Goal: Information Seeking & Learning: Find specific page/section

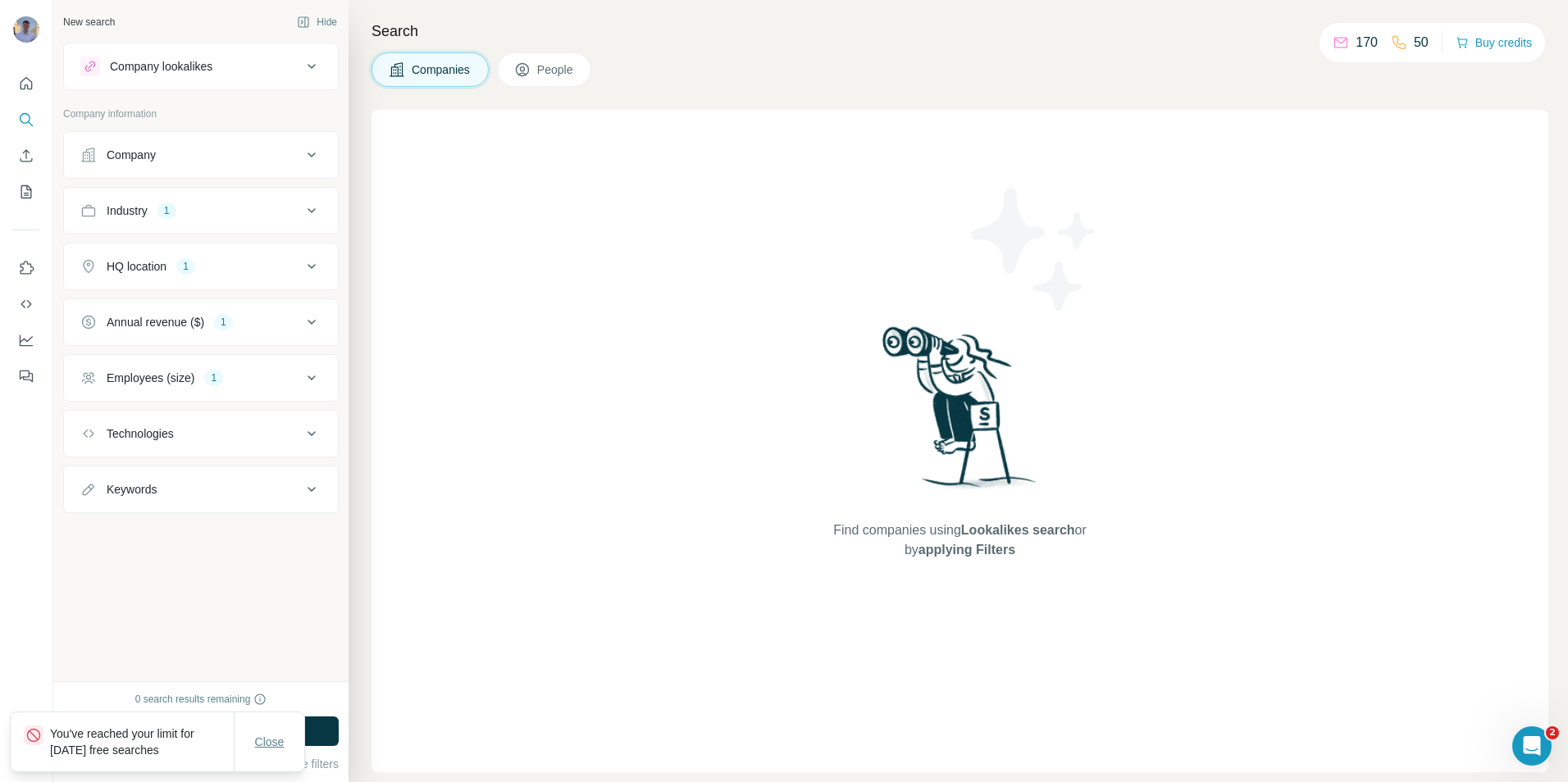
click at [289, 743] on button "Close" at bounding box center [269, 742] width 53 height 29
click at [295, 635] on div "New search Hide Company lookalikes Company information Company Industry 1 HQ lo…" at bounding box center [201, 341] width 295 height 681
click at [376, 631] on div "Find companies using Lookalikes search or by applying Filters" at bounding box center [961, 440] width 1177 height 663
click at [250, 623] on div "New search Hide Company lookalikes Company information Company Industry 1 HQ lo…" at bounding box center [201, 341] width 295 height 681
click at [370, 597] on div "Search Companies People Find companies using Lookalikes search or by applying F…" at bounding box center [959, 391] width 1220 height 782
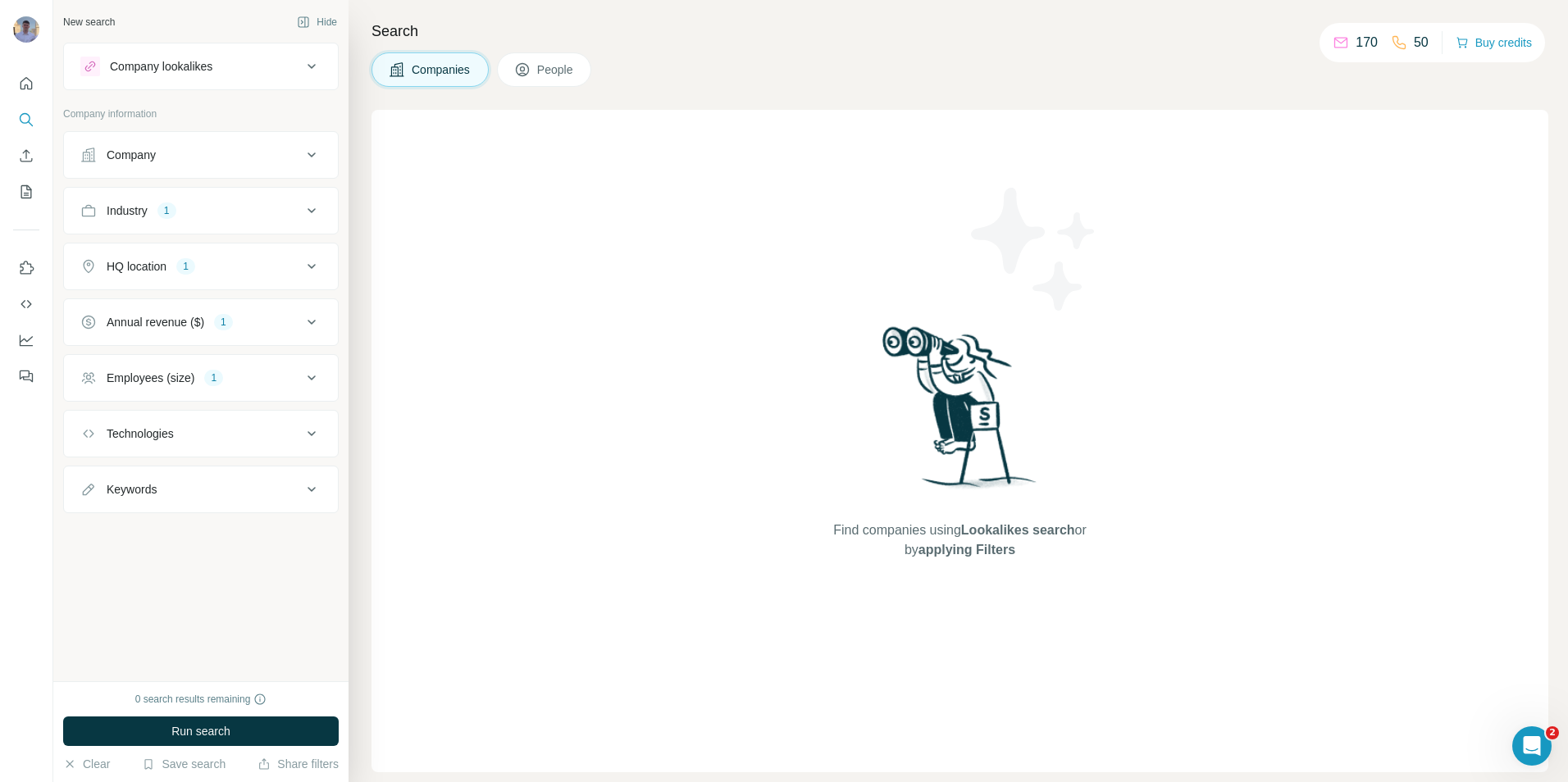
click at [269, 597] on div "New search Hide Company lookalikes Company information Company Industry 1 HQ lo…" at bounding box center [201, 341] width 295 height 681
click at [393, 589] on div "Find companies using Lookalikes search or by applying Filters" at bounding box center [961, 440] width 1177 height 663
click at [291, 589] on div "New search Hide Company lookalikes Company information Company Industry 1 HQ lo…" at bounding box center [201, 341] width 295 height 681
click at [385, 578] on div "Find companies using Lookalikes search or by applying Filters" at bounding box center [961, 440] width 1177 height 663
click at [401, 557] on div "Find companies using Lookalikes search or by applying Filters" at bounding box center [961, 440] width 1177 height 663
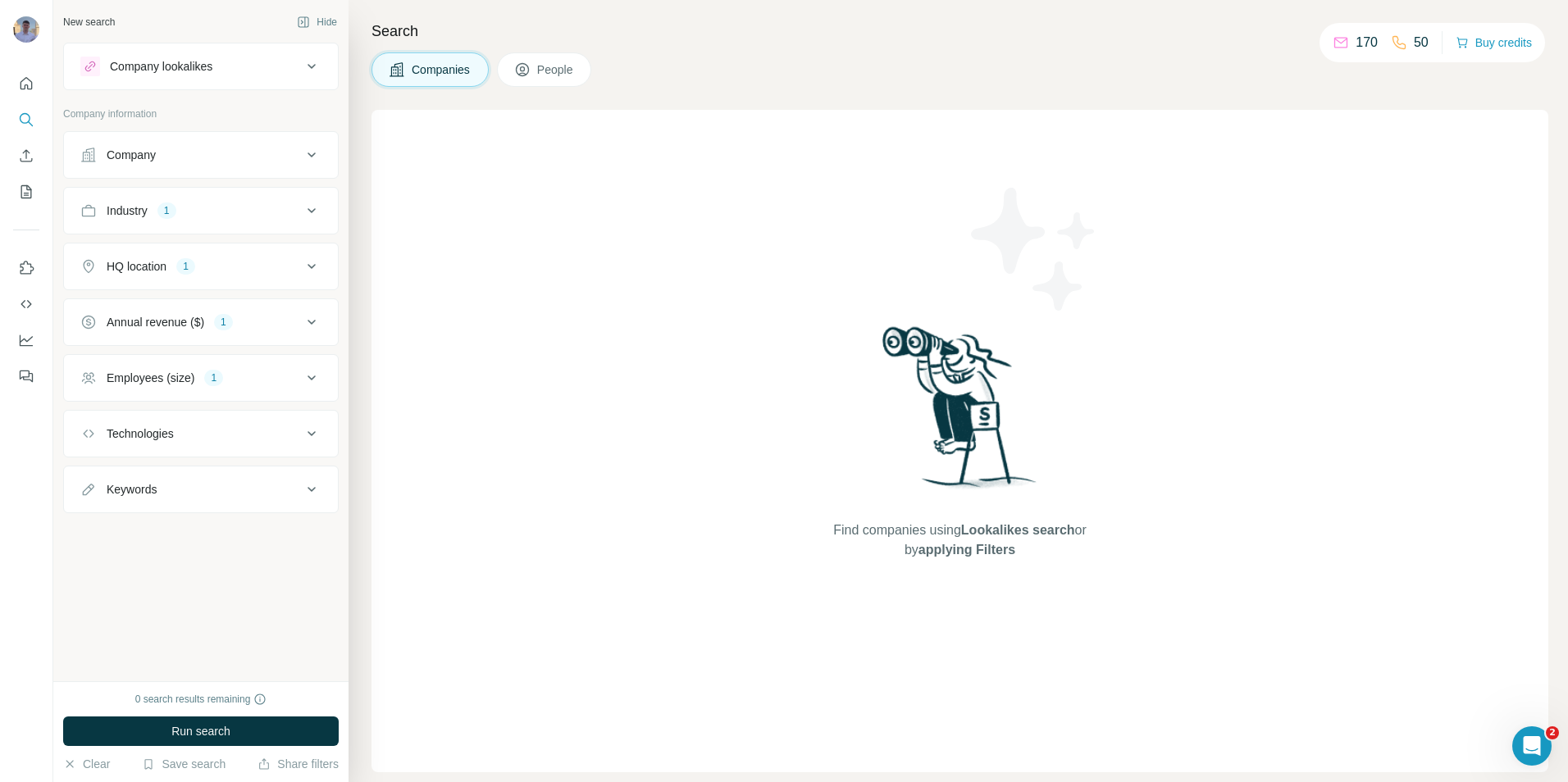
click at [308, 570] on div "New search Hide Company lookalikes Company information Company Industry 1 HQ lo…" at bounding box center [201, 341] width 295 height 681
click at [387, 556] on div "Find companies using Lookalikes search or by applying Filters" at bounding box center [961, 440] width 1177 height 663
click at [307, 560] on div "New search Hide Company lookalikes Company information Company Industry 1 HQ lo…" at bounding box center [201, 341] width 295 height 681
click at [411, 563] on div "Find companies using Lookalikes search or by applying Filters" at bounding box center [961, 440] width 1177 height 663
click at [803, 92] on div "Search Companies People Find companies using Lookalikes search or by applying F…" at bounding box center [959, 391] width 1220 height 782
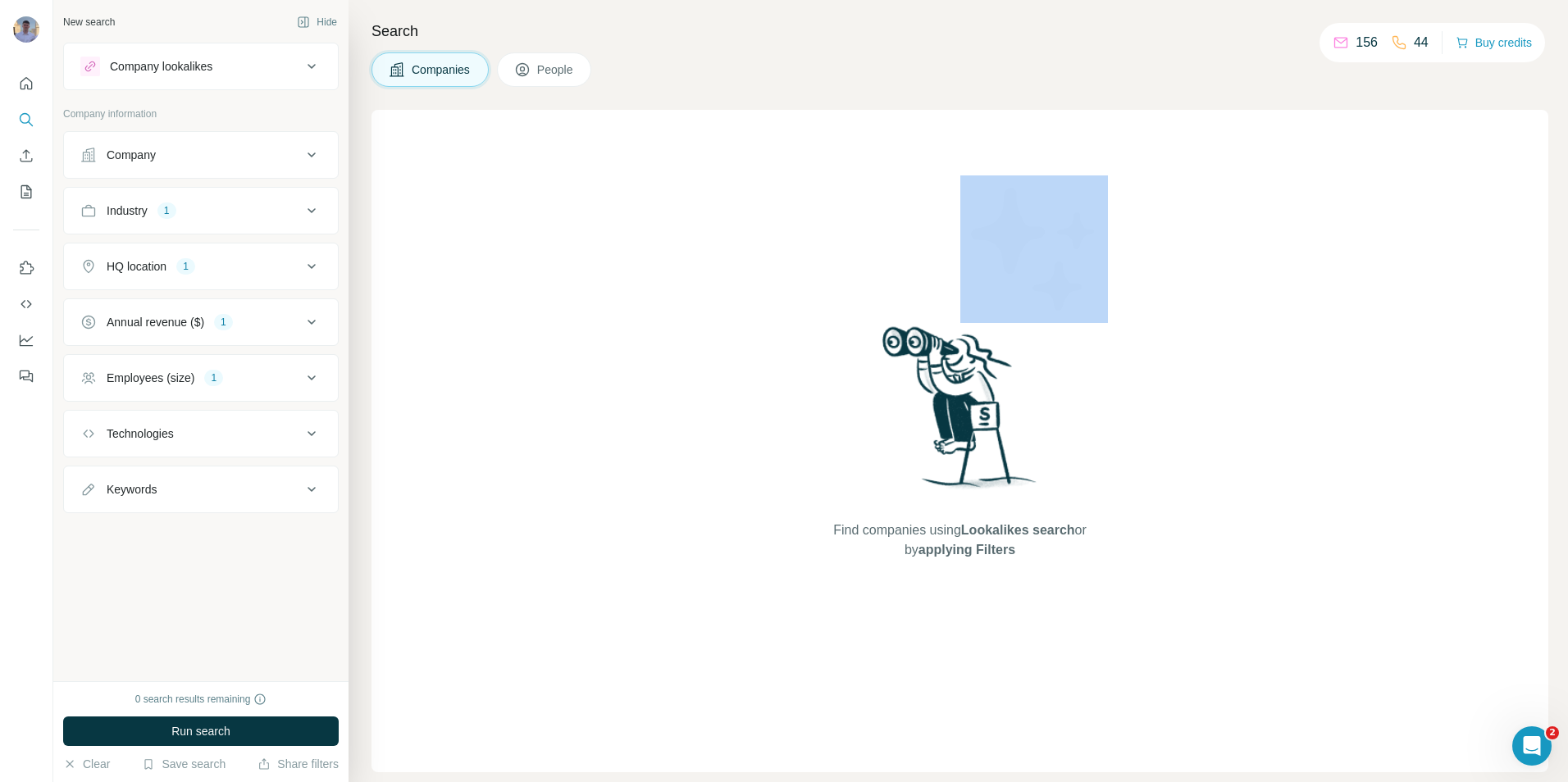
drag, startPoint x: 803, startPoint y: 92, endPoint x: 800, endPoint y: 83, distance: 9.5
click at [803, 90] on div "Search Companies People Find companies using Lookalikes search or by applying F…" at bounding box center [959, 391] width 1220 height 782
click at [545, 66] on span "People" at bounding box center [556, 70] width 37 height 16
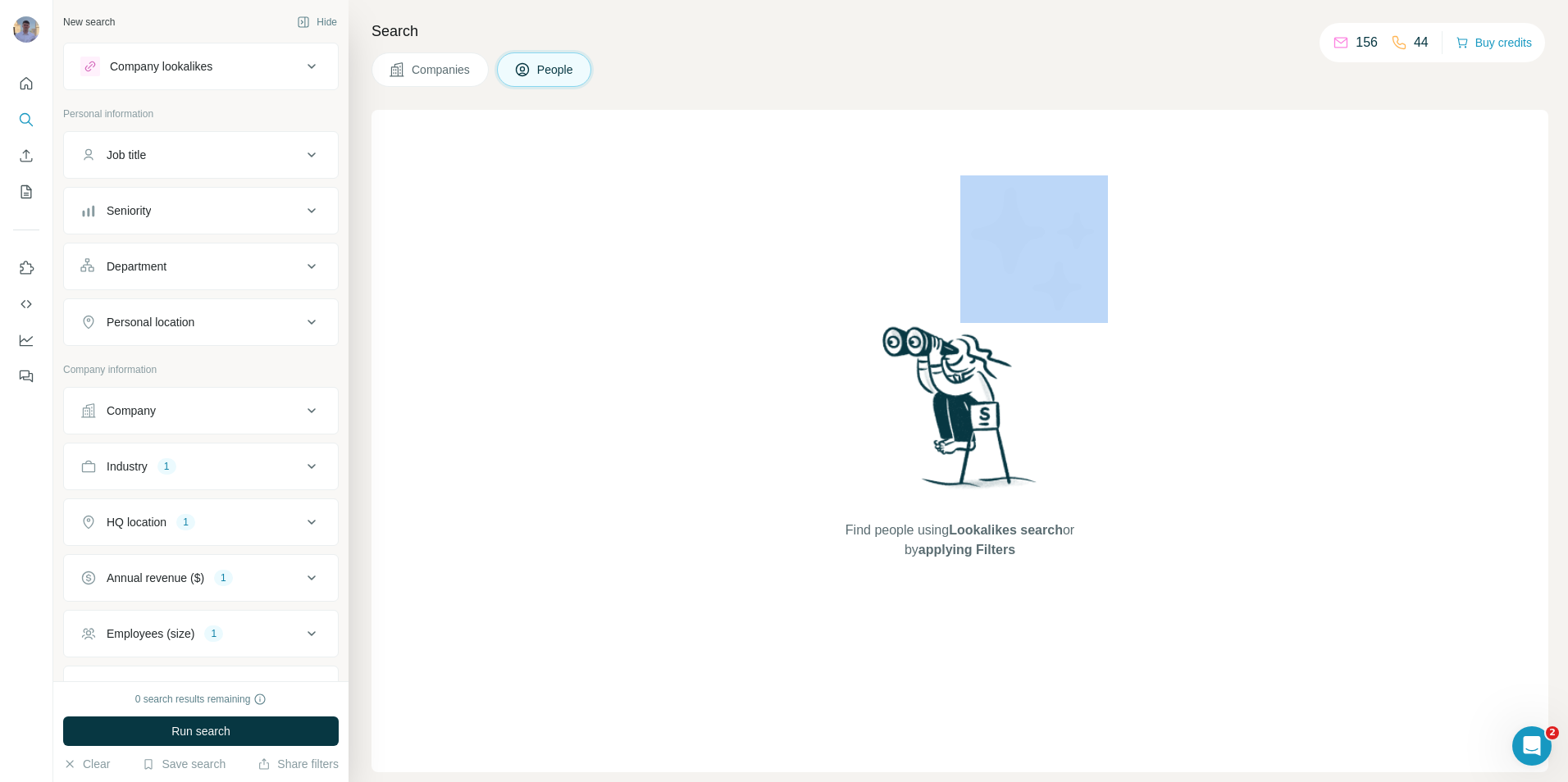
click at [423, 69] on span "Companies" at bounding box center [442, 70] width 60 height 16
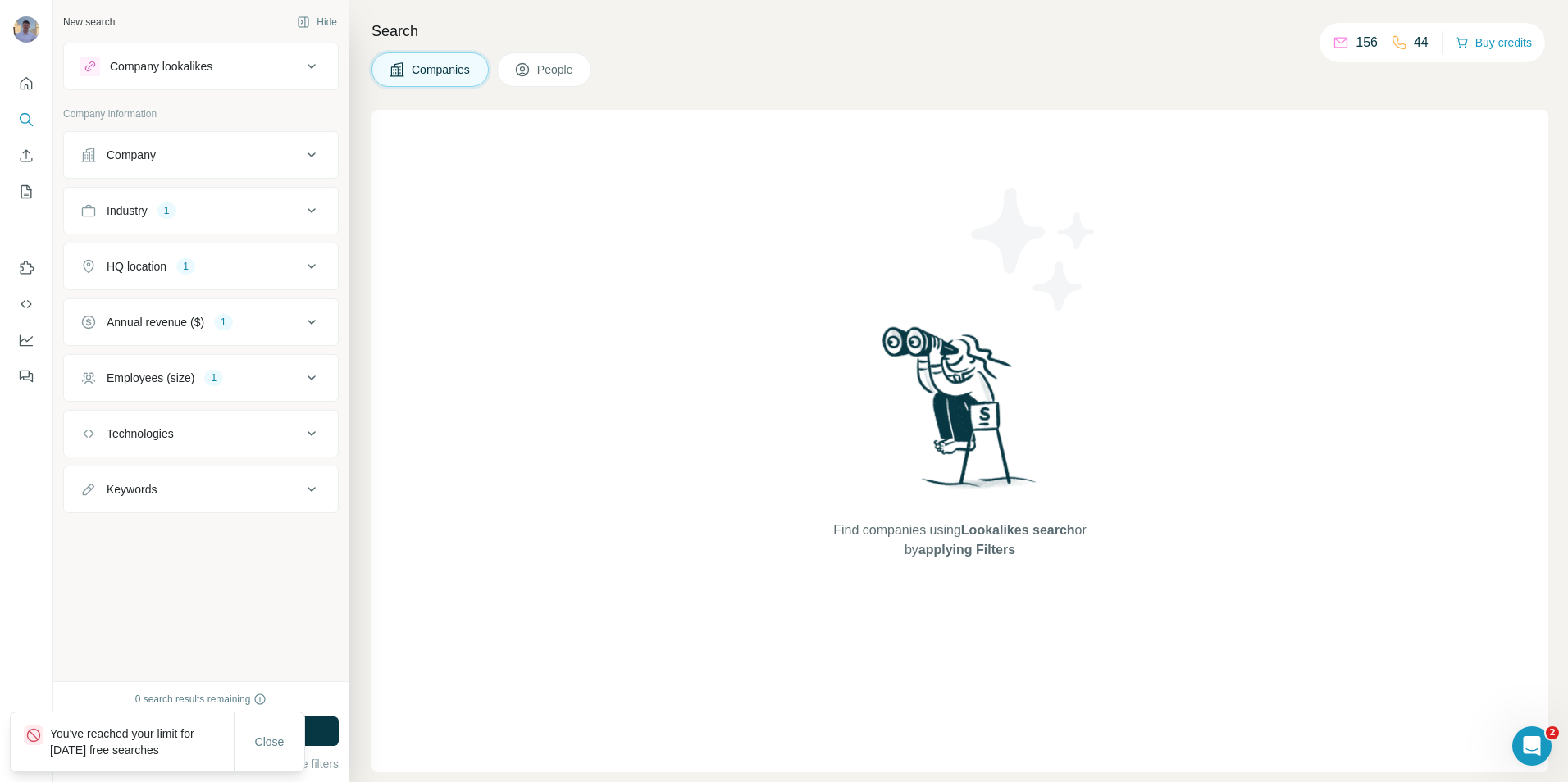
click at [554, 71] on span "People" at bounding box center [556, 70] width 37 height 16
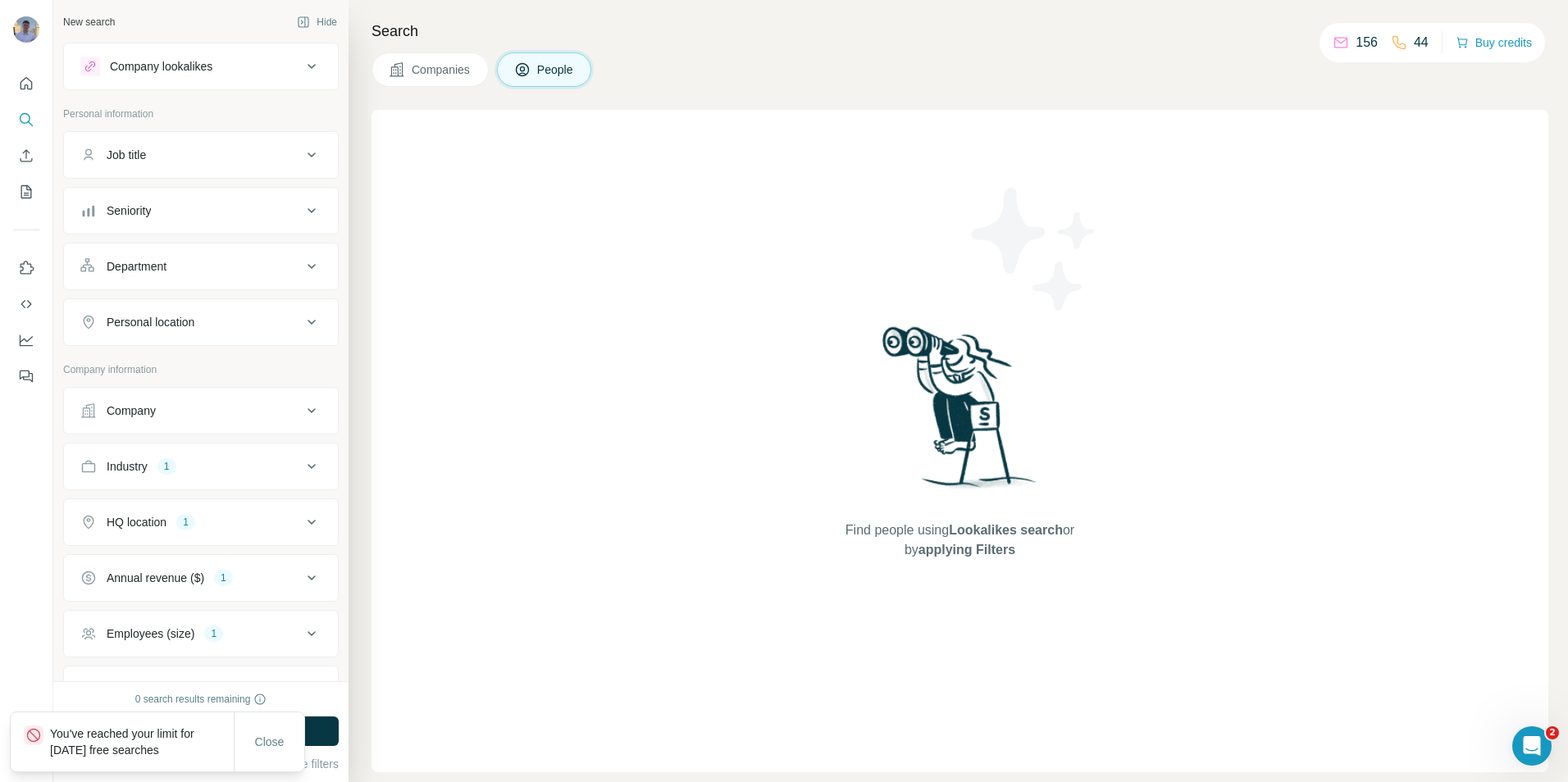
click at [272, 723] on div "Close" at bounding box center [268, 742] width 70 height 59
click at [465, 82] on button "Companies" at bounding box center [431, 70] width 118 height 35
